Goal: Information Seeking & Learning: Find specific fact

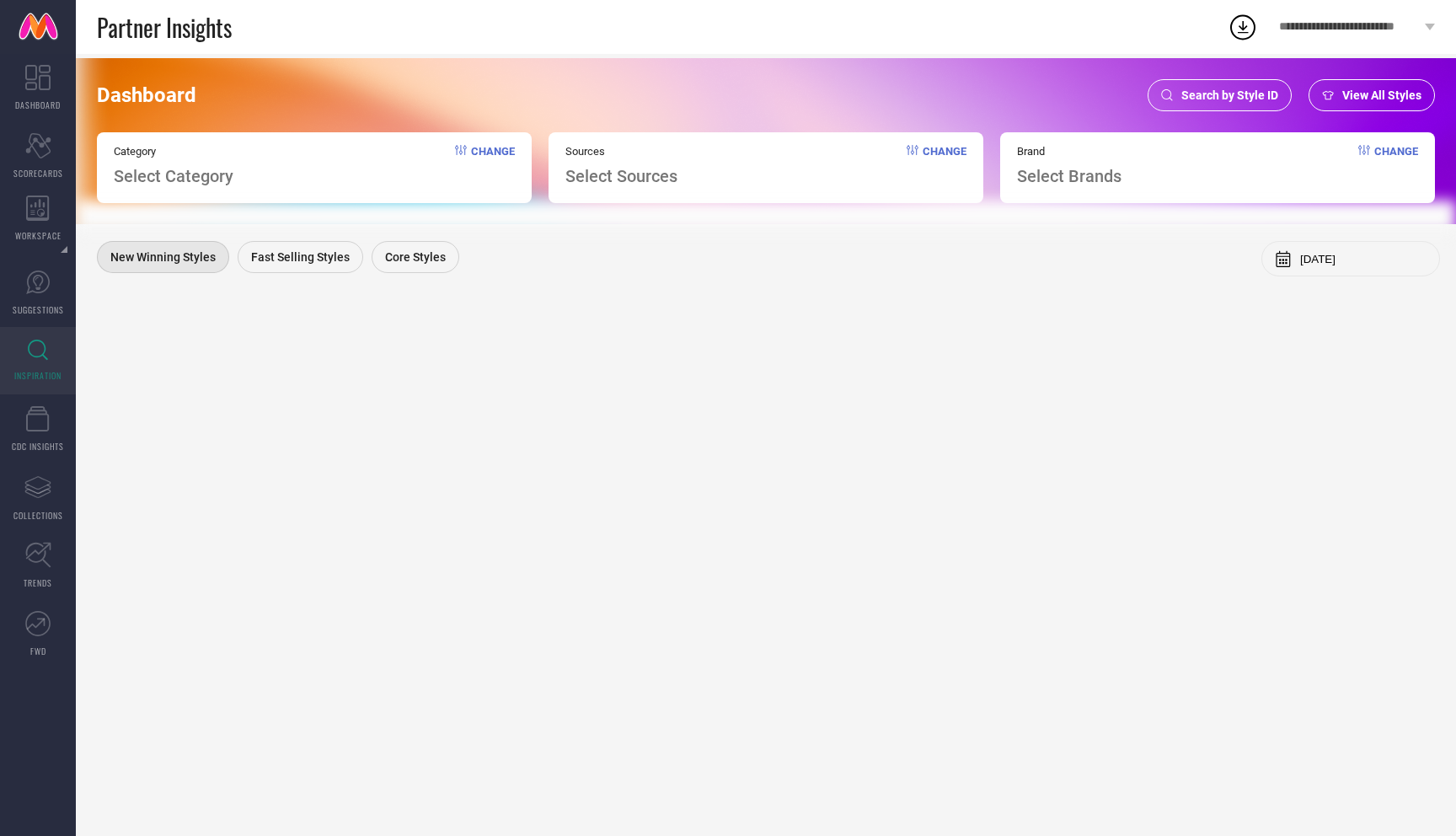
click at [1208, 94] on span "Search by Style ID" at bounding box center [1229, 95] width 97 height 14
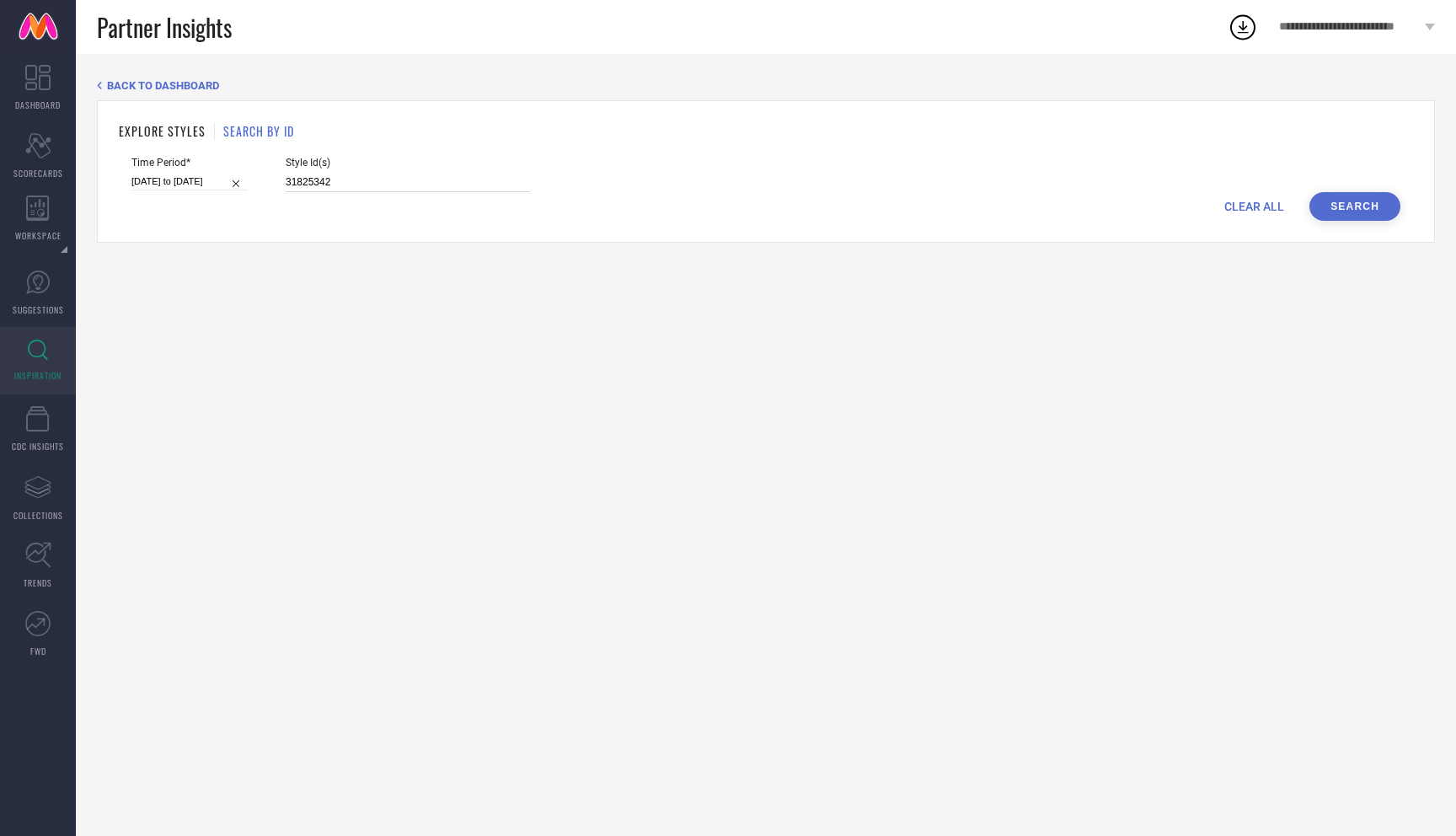
drag, startPoint x: 318, startPoint y: 179, endPoint x: 173, endPoint y: 163, distance: 145.9
click at [173, 163] on div "Time Period* 09-09-2025 to 15-09-2025 Style Id(s) 31825342" at bounding box center [766, 174] width 1269 height 36
paste input "40459"
click at [1369, 198] on button "Search" at bounding box center [1355, 206] width 91 height 28
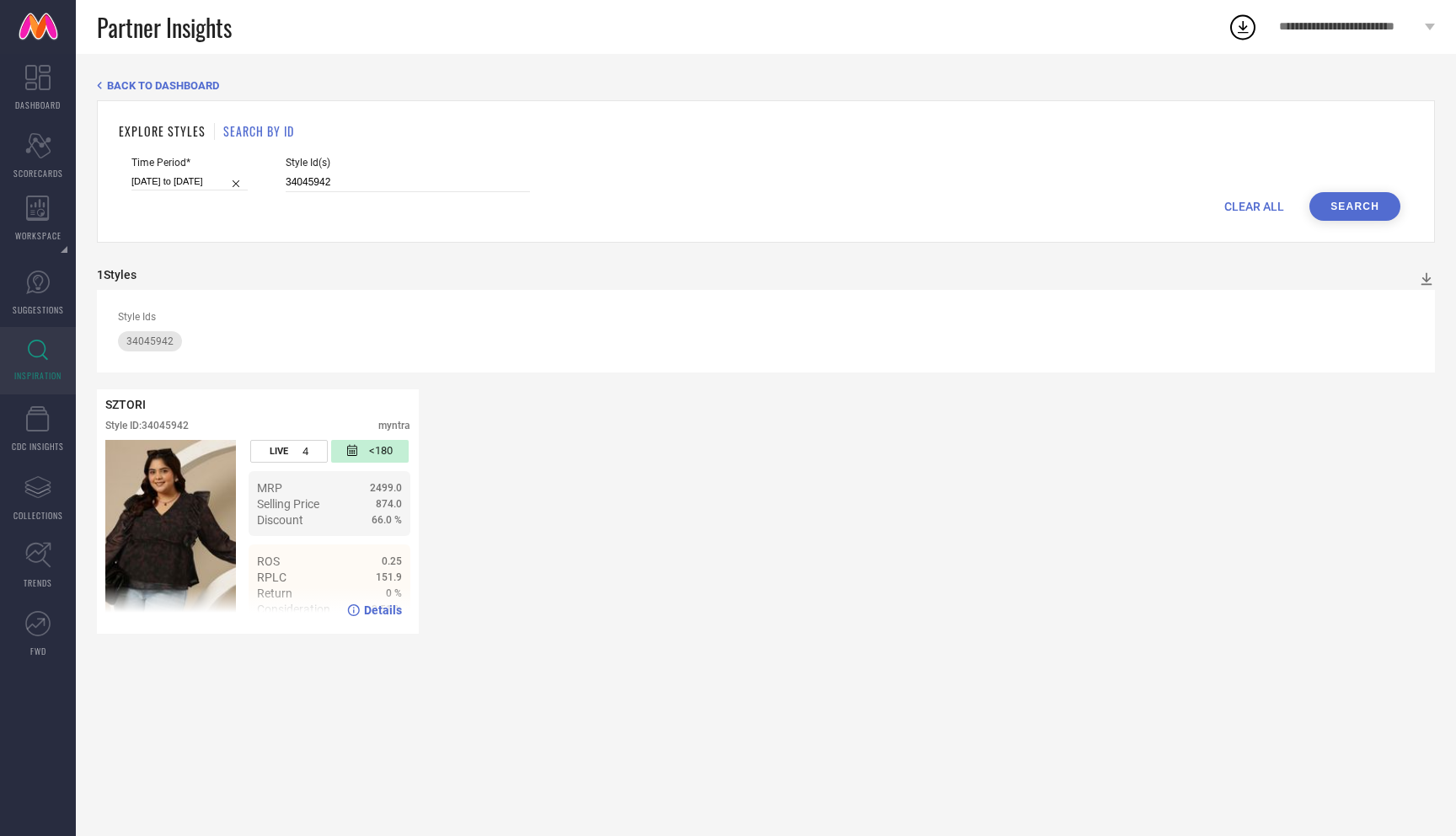
click at [367, 603] on div "Details" at bounding box center [258, 610] width 322 height 47
click at [372, 614] on span "Details" at bounding box center [383, 610] width 38 height 14
drag, startPoint x: 311, startPoint y: 183, endPoint x: 156, endPoint y: 149, distance: 158.7
click at [156, 149] on div "EXPLORE STYLES SEARCH BY ID Time Period* 09-09-2025 to 15-09-2025 Style Id(s) 3…" at bounding box center [766, 171] width 1339 height 142
paste input "39"
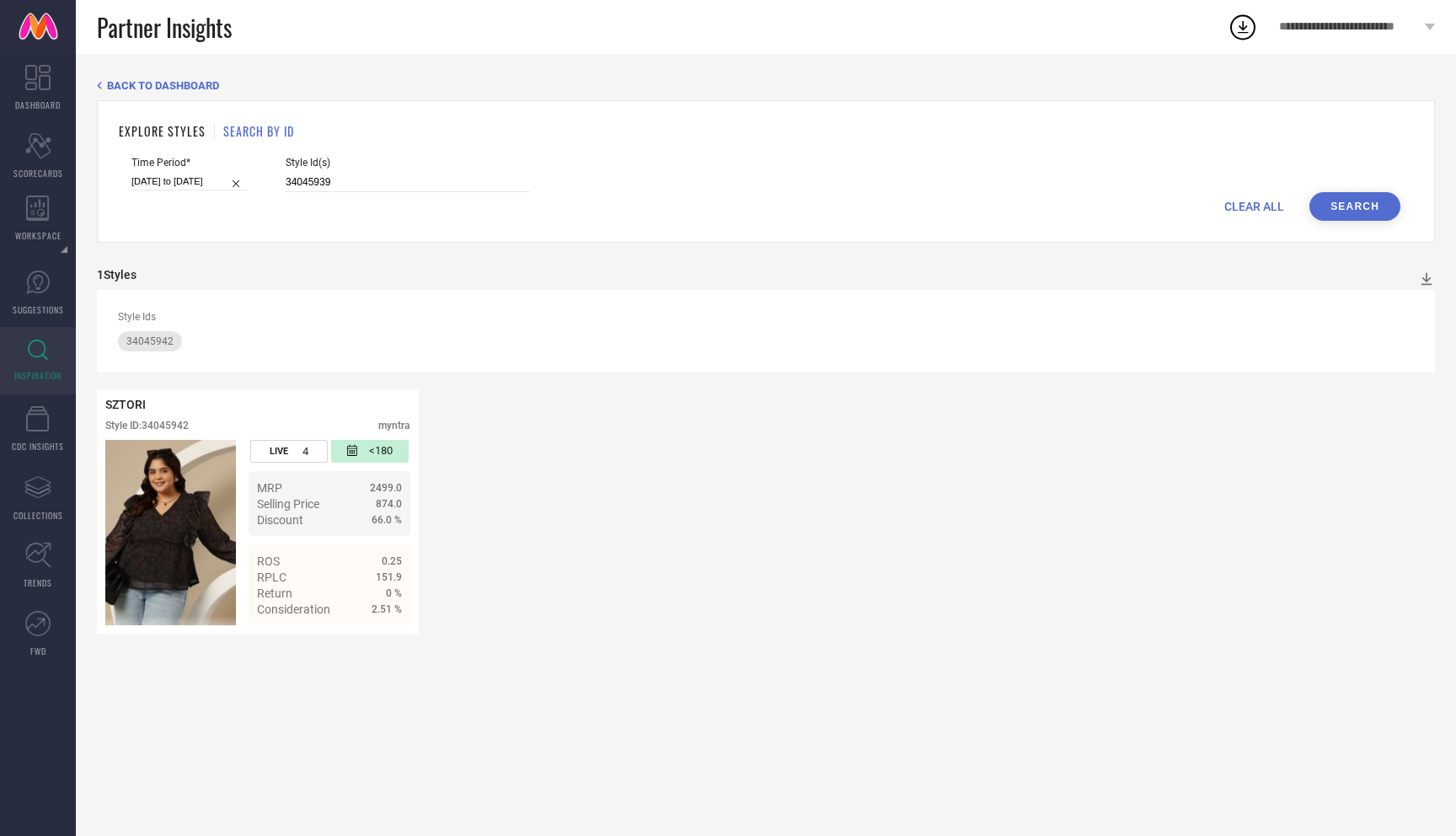
click at [1352, 199] on button "Search" at bounding box center [1355, 206] width 91 height 28
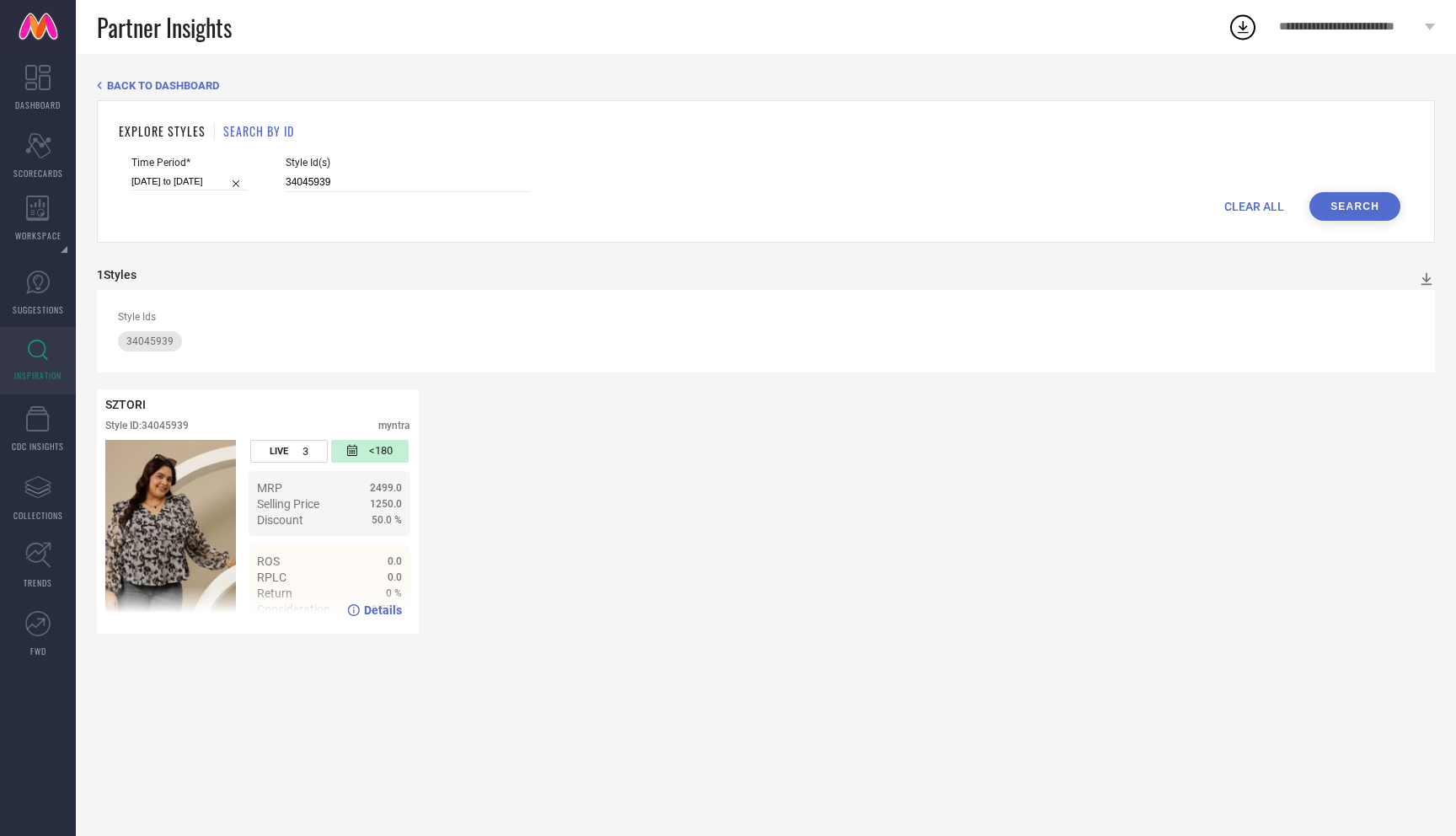
click at [372, 611] on span "Details" at bounding box center [383, 610] width 38 height 14
drag, startPoint x: 321, startPoint y: 182, endPoint x: 150, endPoint y: 181, distance: 171.0
click at [150, 182] on div "Time Period* 09-09-2025 to 15-09-2025 Style Id(s) 34045939" at bounding box center [766, 174] width 1269 height 36
paste input "6268862"
click at [1358, 198] on button "Search" at bounding box center [1355, 206] width 91 height 28
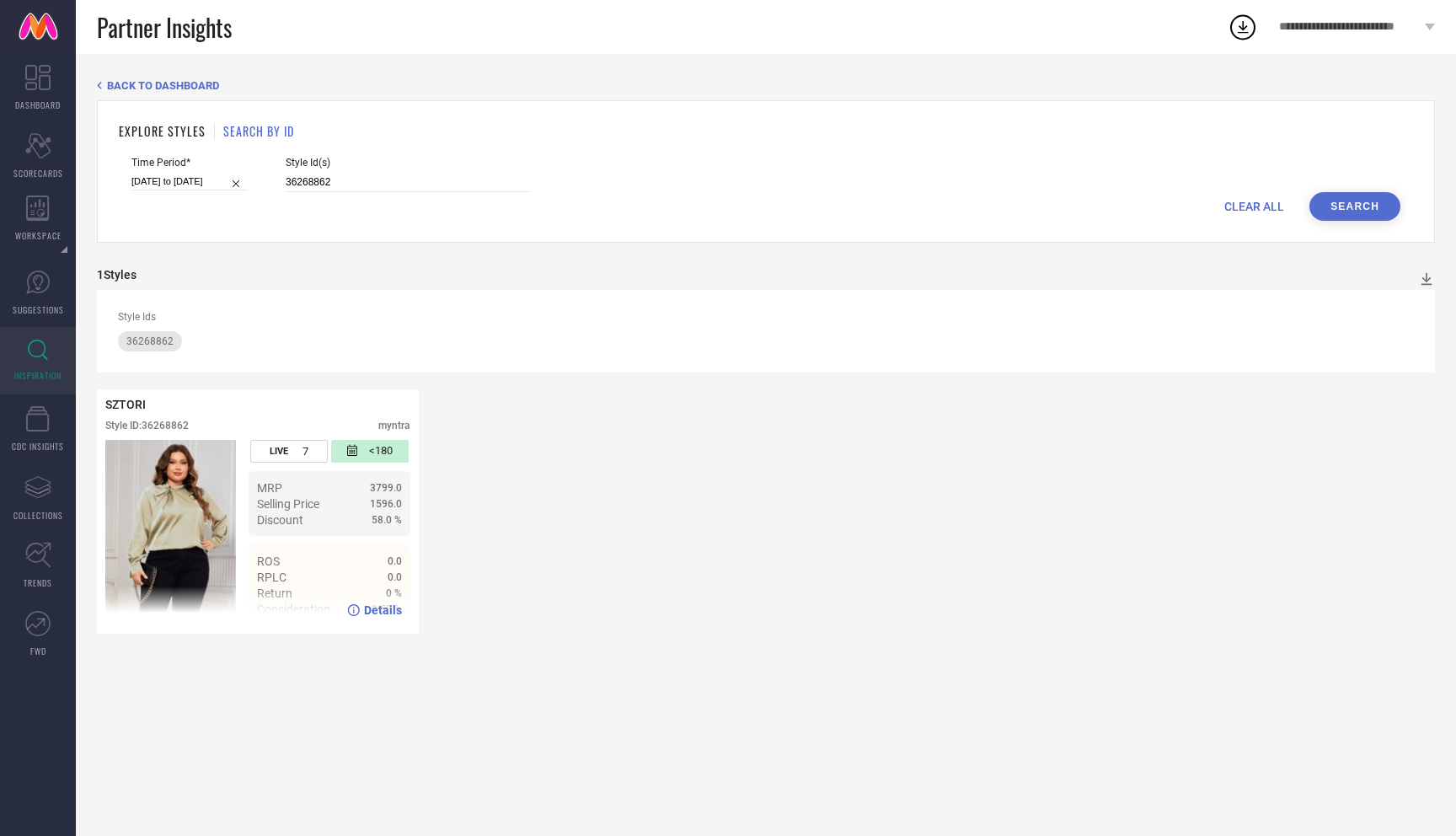
click at [384, 608] on span "Details" at bounding box center [383, 610] width 38 height 14
drag, startPoint x: 315, startPoint y: 176, endPoint x: 198, endPoint y: 177, distance: 117.0
click at [198, 176] on div "Time Period* 09-09-2025 to 15-09-2025 Style Id(s) 36268862" at bounding box center [766, 174] width 1269 height 36
paste input "7718"
click at [1369, 209] on button "Search" at bounding box center [1355, 206] width 91 height 28
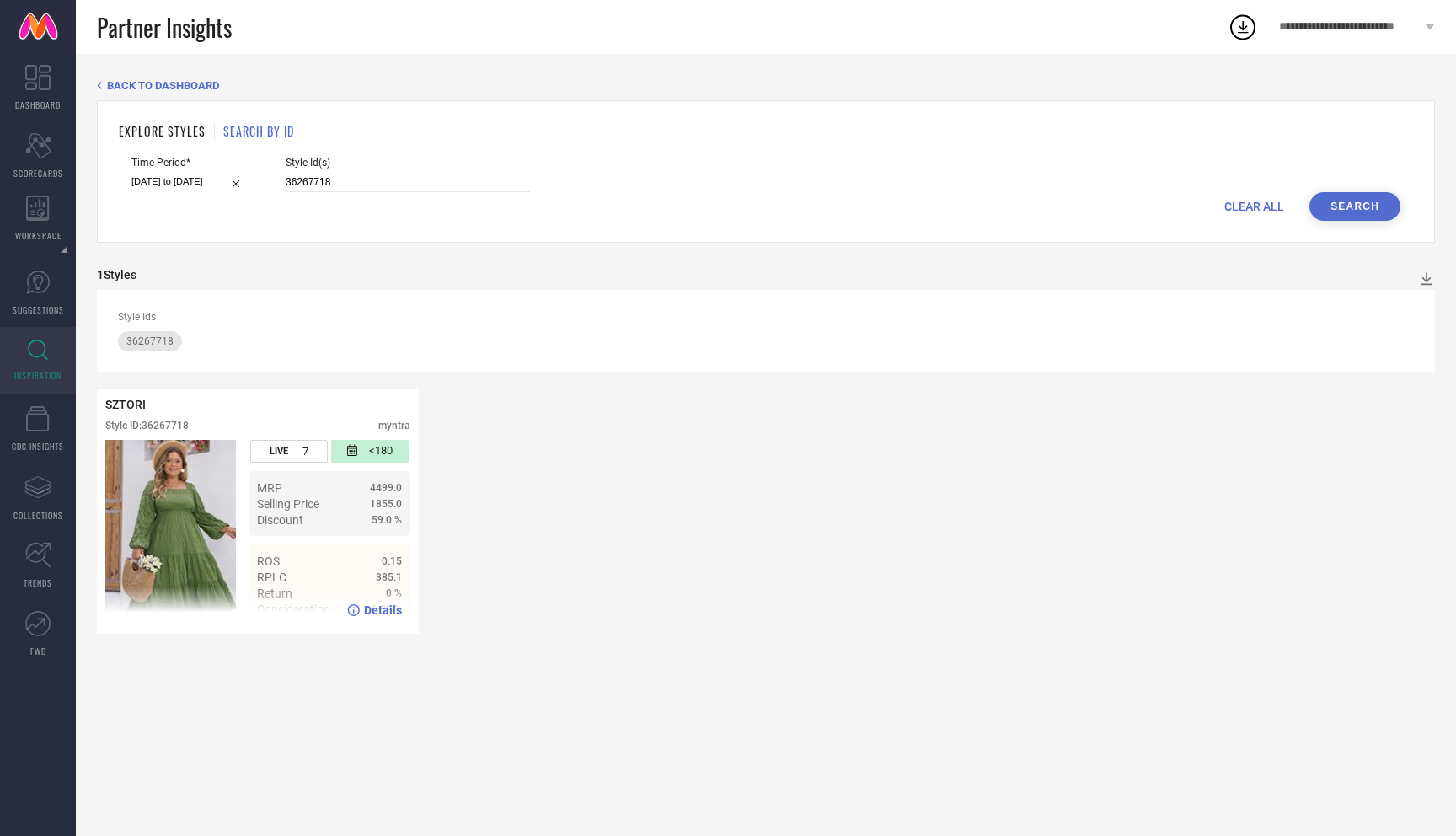
click at [359, 615] on icon at bounding box center [353, 610] width 13 height 12
drag, startPoint x: 330, startPoint y: 175, endPoint x: 242, endPoint y: 171, distance: 88.1
click at [242, 171] on div "Time Period* 09-09-2025 to 15-09-2025 Style Id(s) 36267718" at bounding box center [766, 174] width 1269 height 36
drag, startPoint x: 337, startPoint y: 189, endPoint x: 237, endPoint y: 176, distance: 100.8
click at [239, 176] on div "Time Period* 09-09-2025 to 15-09-2025 Style Id(s) 36267718" at bounding box center [766, 174] width 1269 height 36
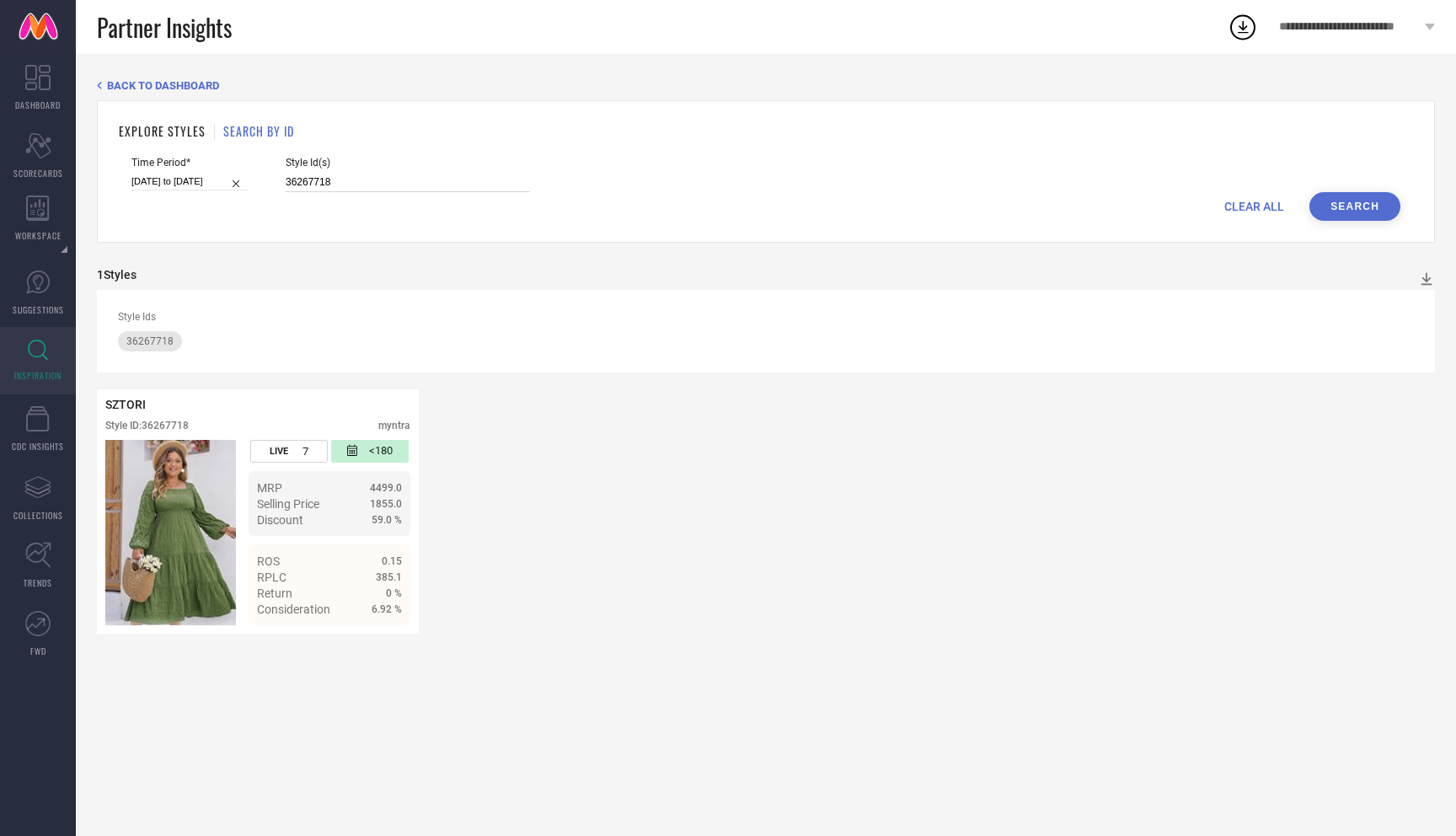
paste input "1825342"
type input "31825342"
click at [1339, 197] on button "Search" at bounding box center [1355, 206] width 91 height 28
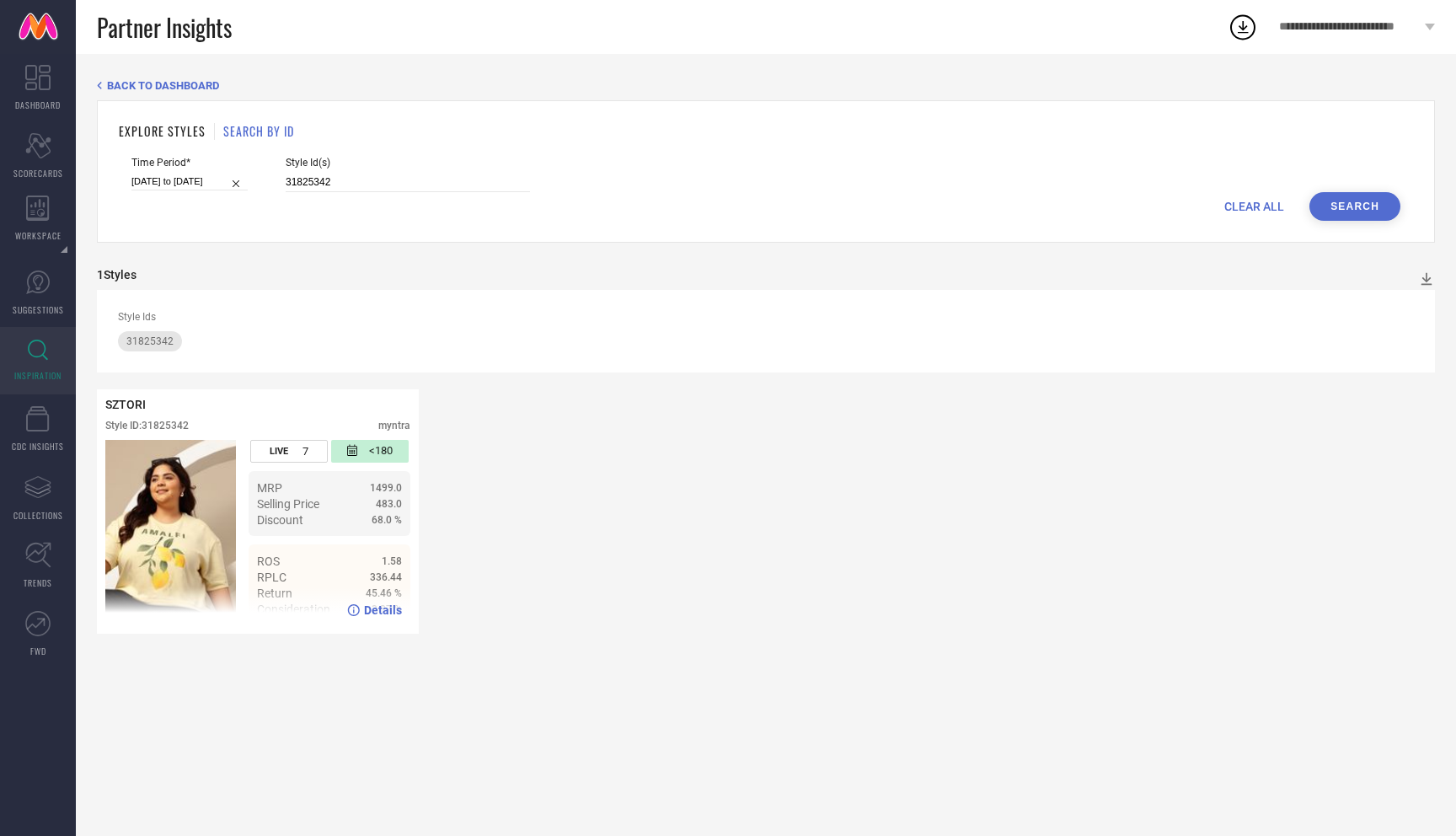
click at [384, 616] on span "Details" at bounding box center [383, 610] width 38 height 14
